Goal: Information Seeking & Learning: Learn about a topic

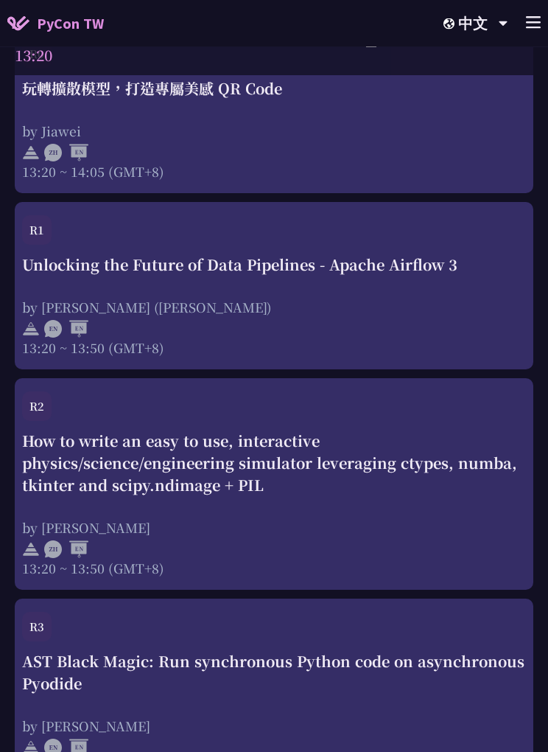
scroll to position [3768, 0]
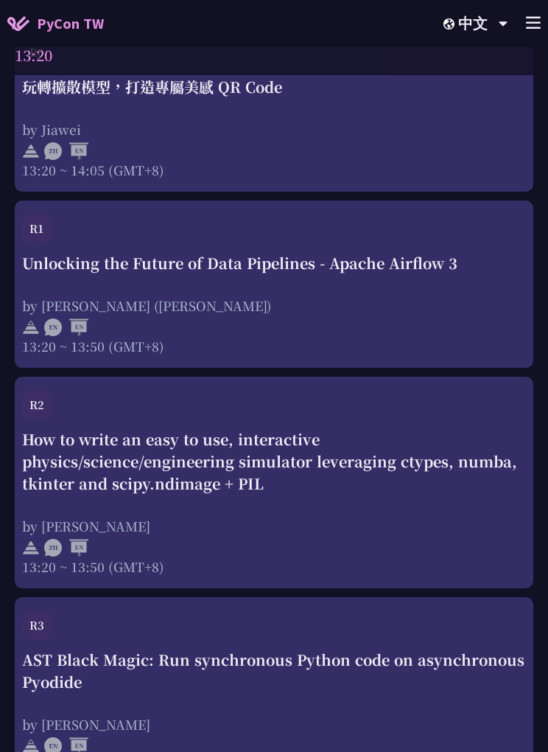
click at [318, 407] on div "R2" at bounding box center [274, 409] width 504 height 38
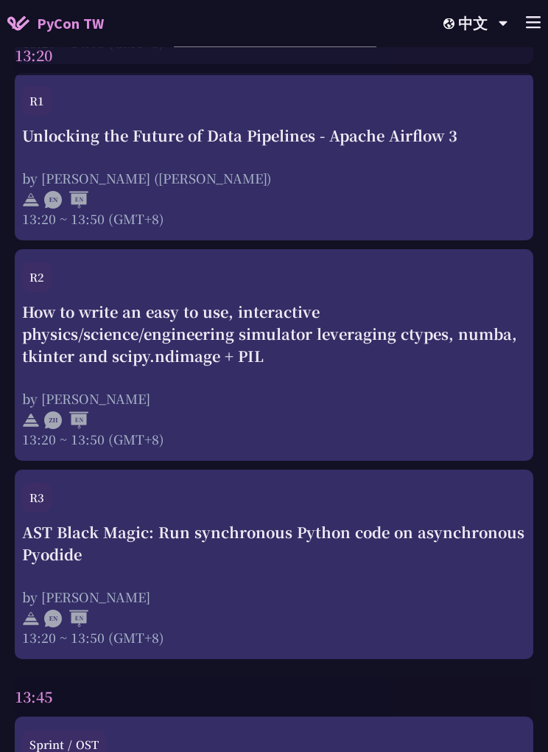
scroll to position [3894, 0]
click at [305, 565] on div "AST Black Magic: Run synchronous Python code on asynchronous Pyodide" at bounding box center [274, 544] width 504 height 44
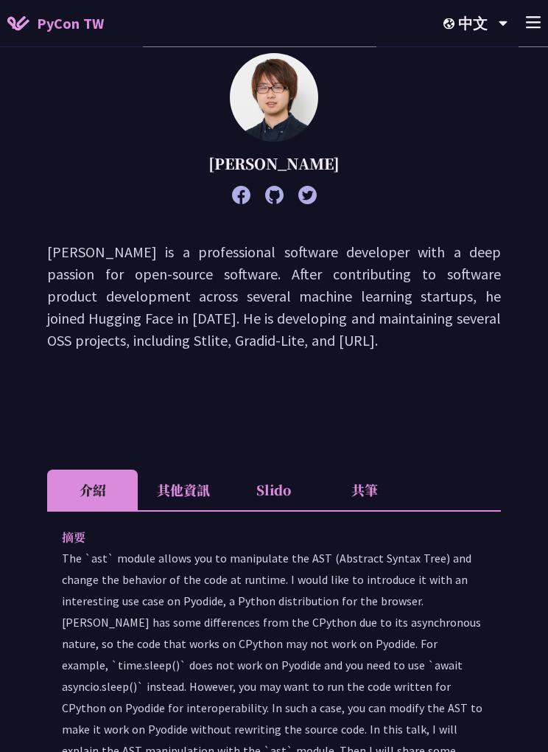
scroll to position [163, 0]
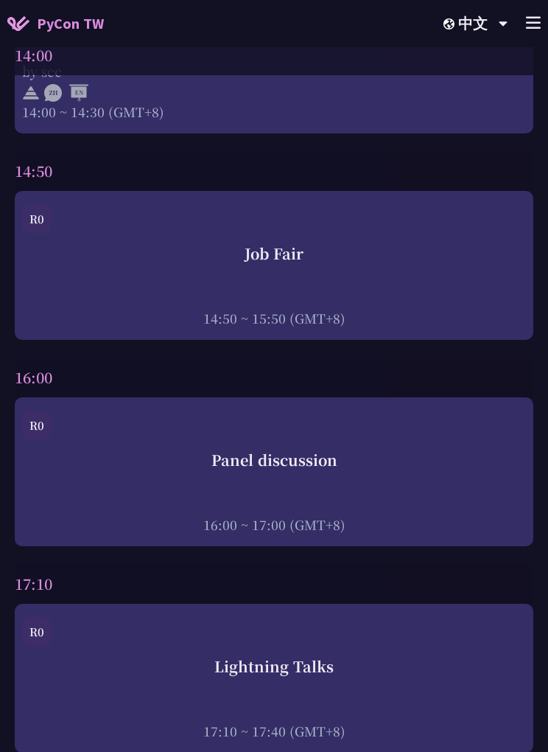
scroll to position [5248, 0]
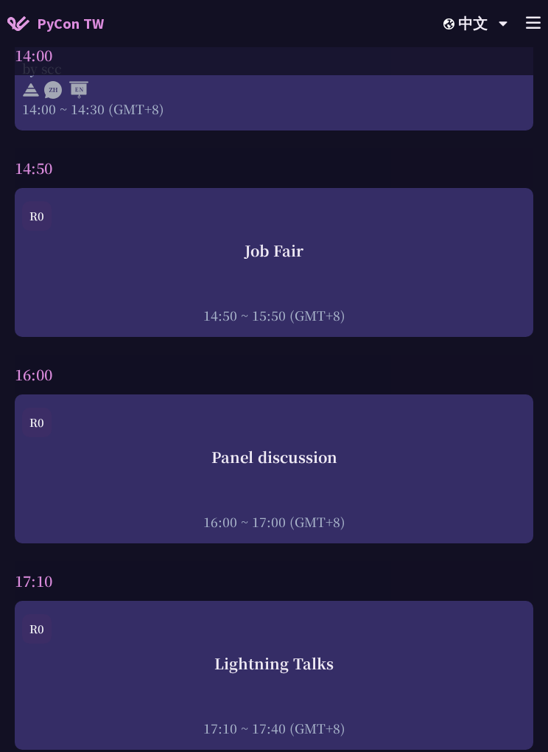
click at [323, 486] on div "Panel discussion 16:00 ~ 17:00 (GMT+8)" at bounding box center [274, 488] width 504 height 85
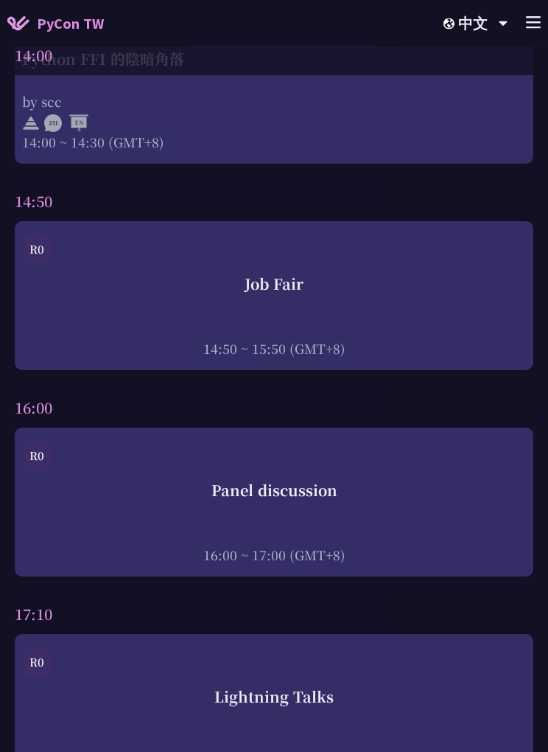
scroll to position [5229, 0]
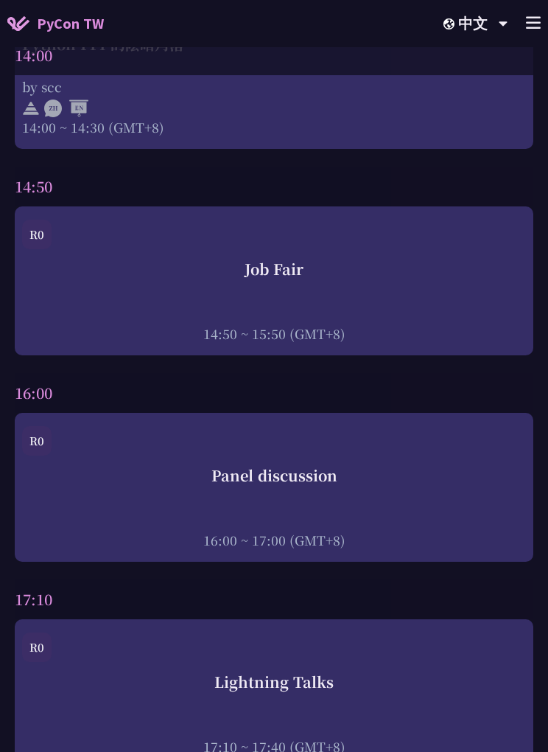
click at [386, 510] on div "Panel discussion 16:00 ~ 17:00 (GMT+8)" at bounding box center [274, 506] width 504 height 85
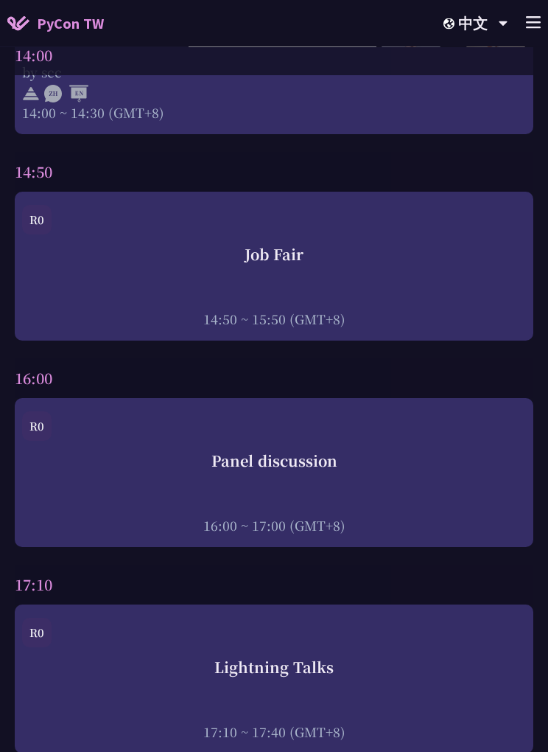
scroll to position [5244, 0]
click at [350, 513] on div at bounding box center [274, 505] width 504 height 22
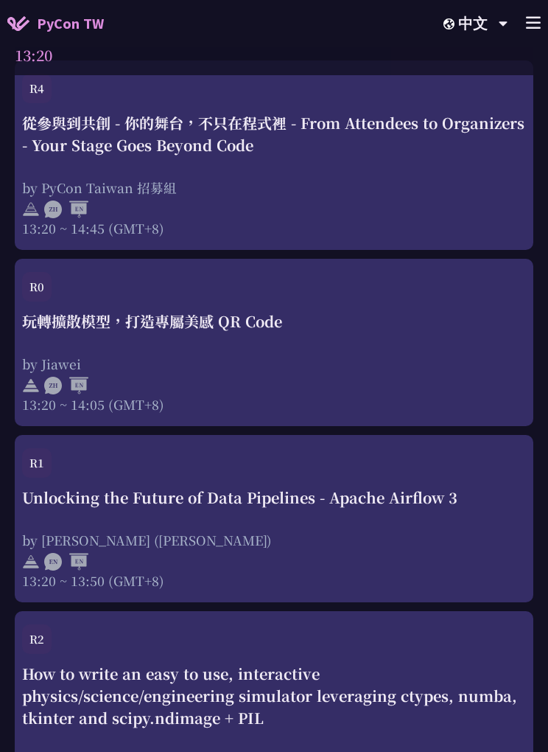
scroll to position [3532, 0]
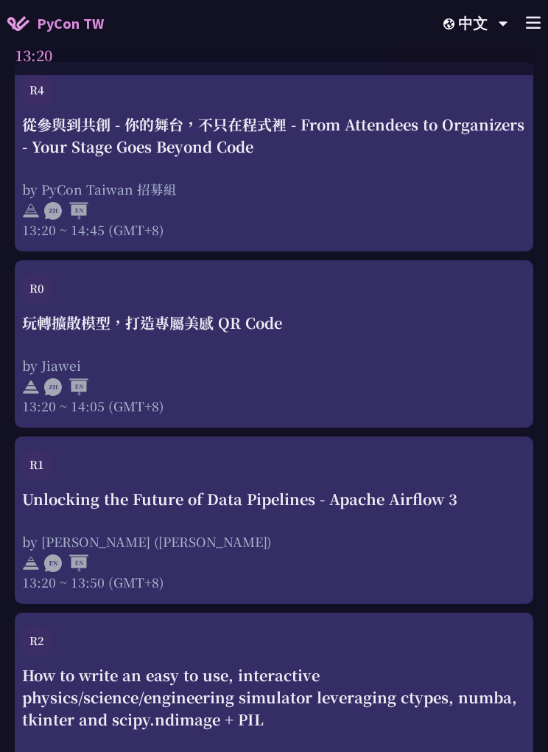
click at [335, 565] on div at bounding box center [274, 562] width 504 height 22
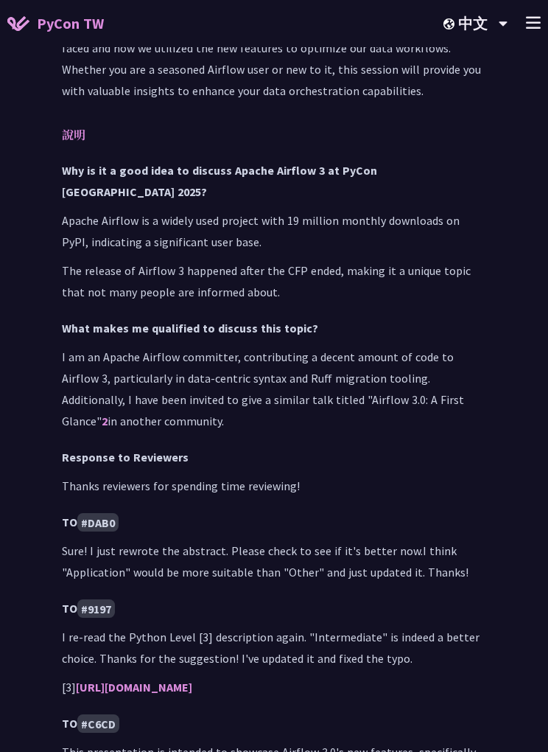
scroll to position [951, 0]
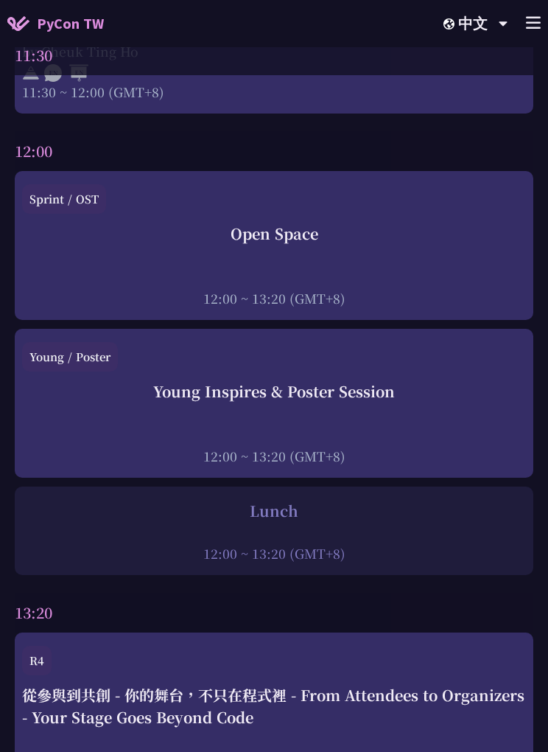
scroll to position [2961, 0]
click at [324, 422] on div "Young Inspires & Poster Session 12:00 ~ 13:20 (GMT+8)" at bounding box center [274, 423] width 504 height 85
